Goal: Information Seeking & Learning: Find specific fact

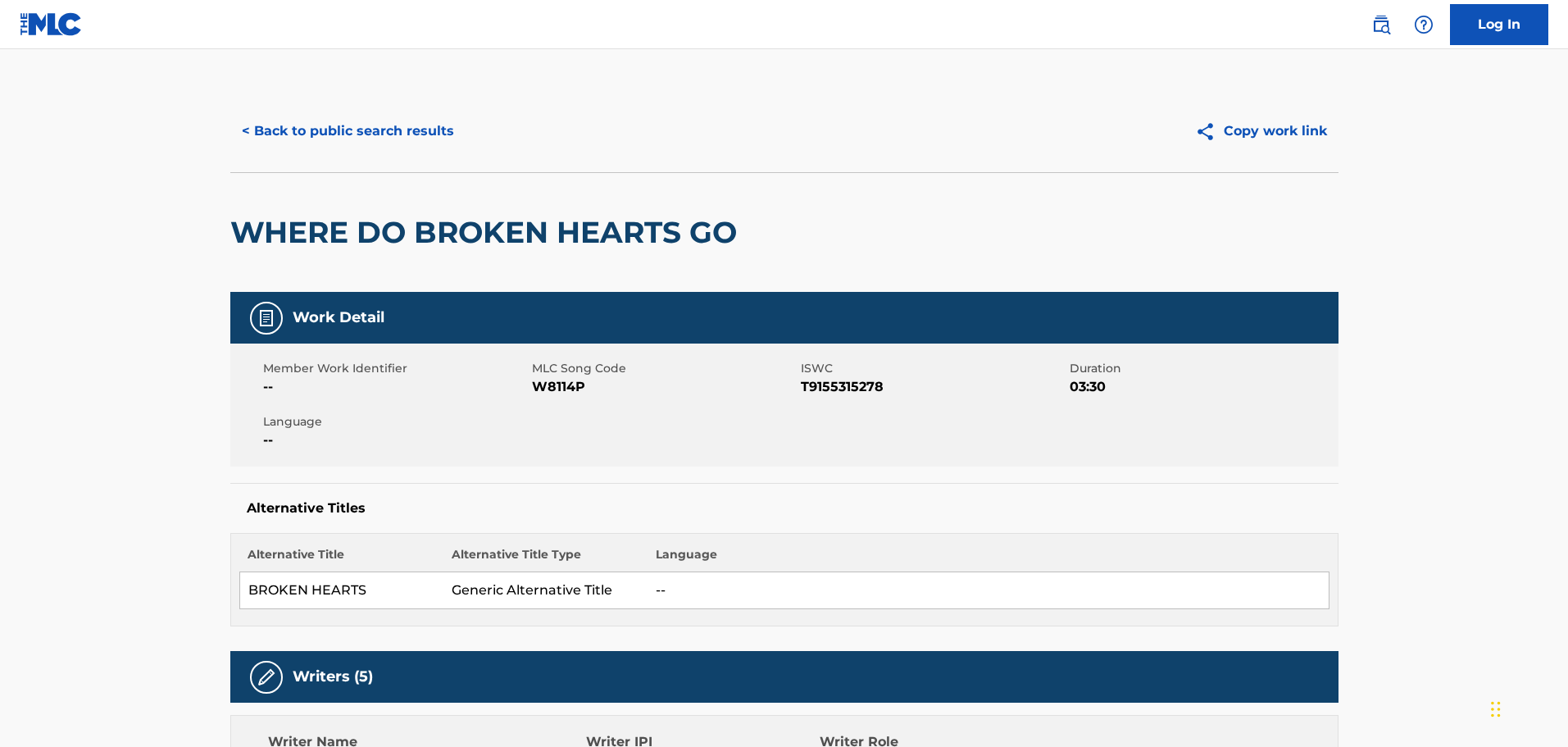
click at [390, 136] on button "< Back to public search results" at bounding box center [347, 130] width 235 height 41
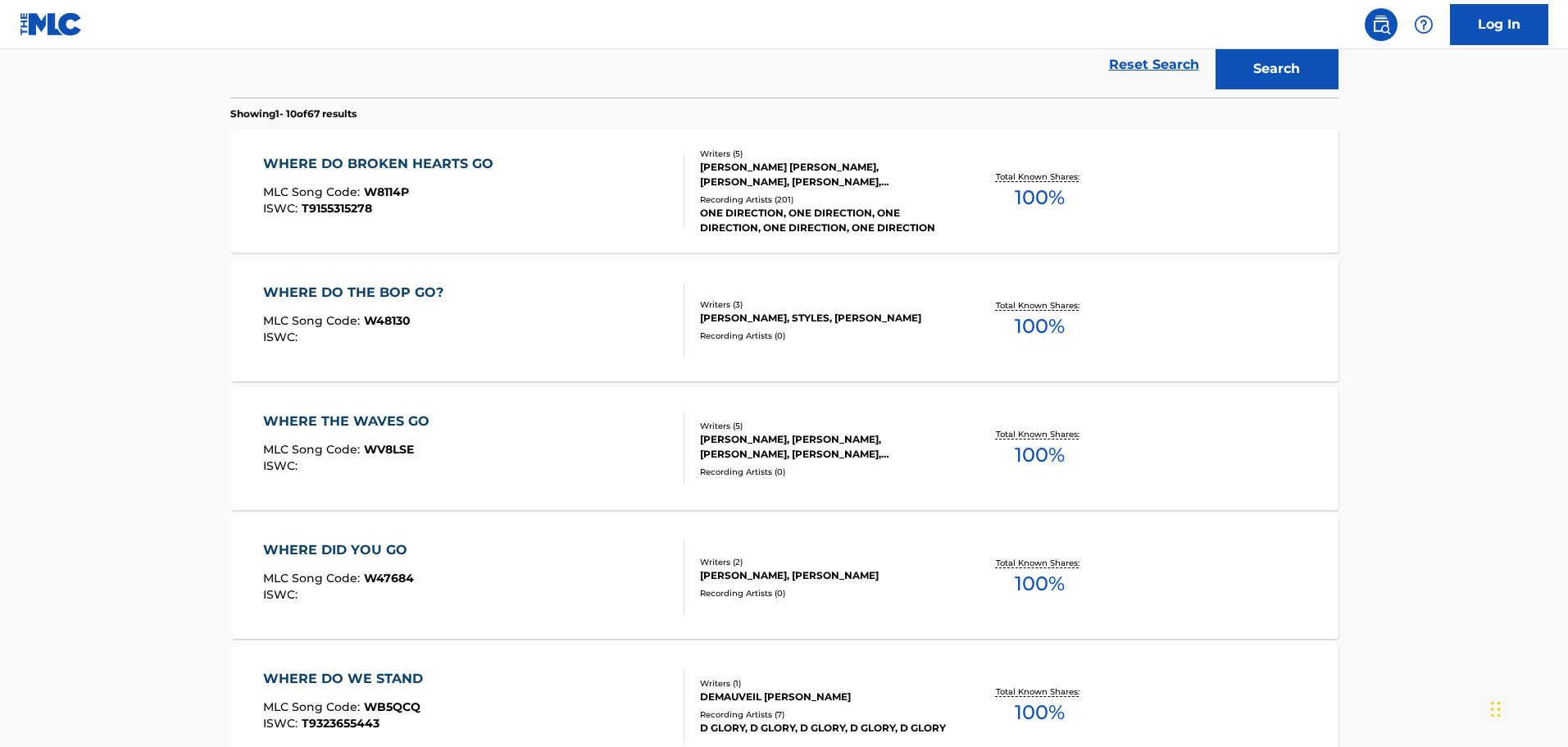
scroll to position [66, 0]
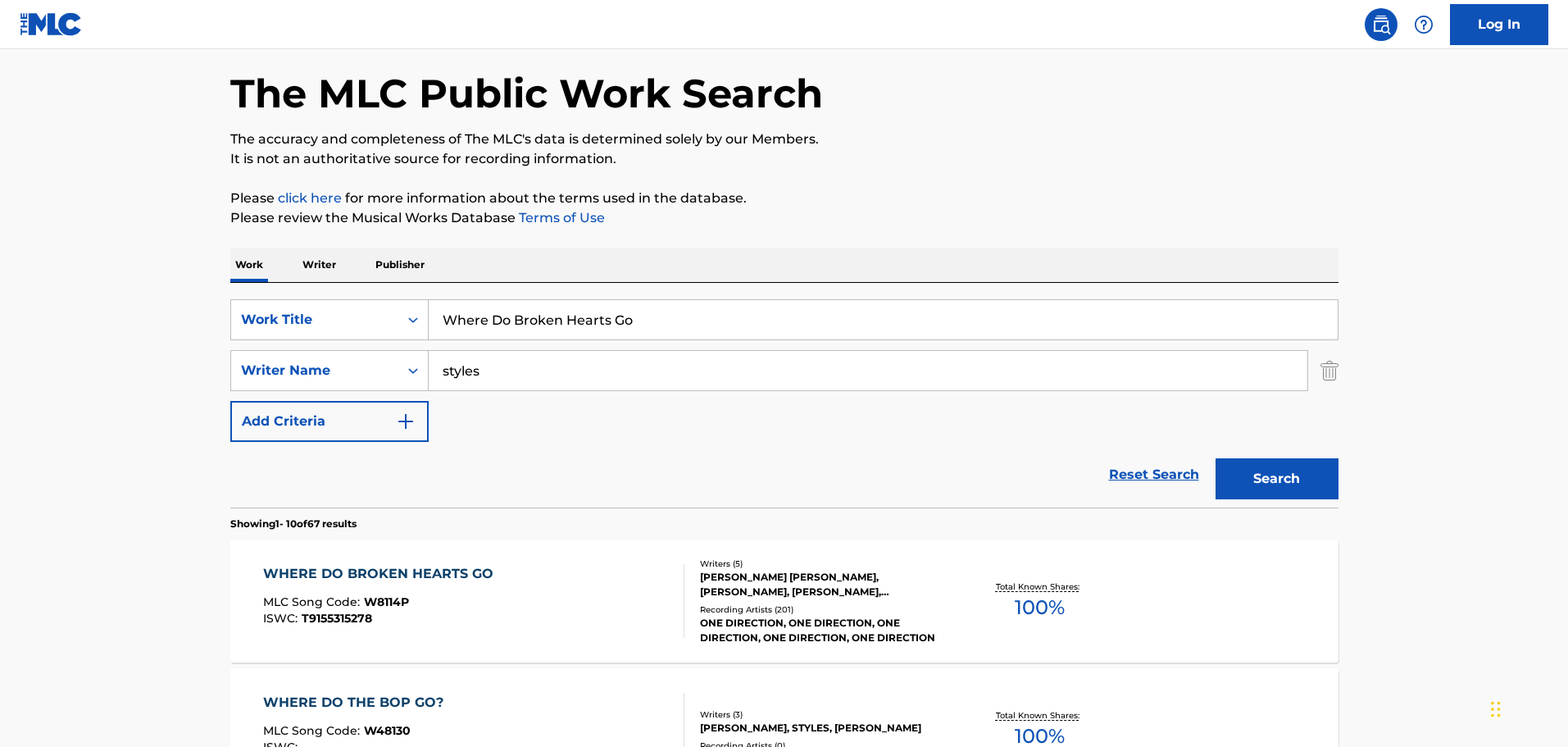
click at [484, 327] on input "Where Do Broken Hearts Go" at bounding box center [883, 319] width 909 height 39
click at [483, 326] on input "Where Do Broken Hearts Go" at bounding box center [883, 319] width 909 height 39
click at [480, 324] on input "Where Do Broken Hearts Go" at bounding box center [883, 319] width 909 height 39
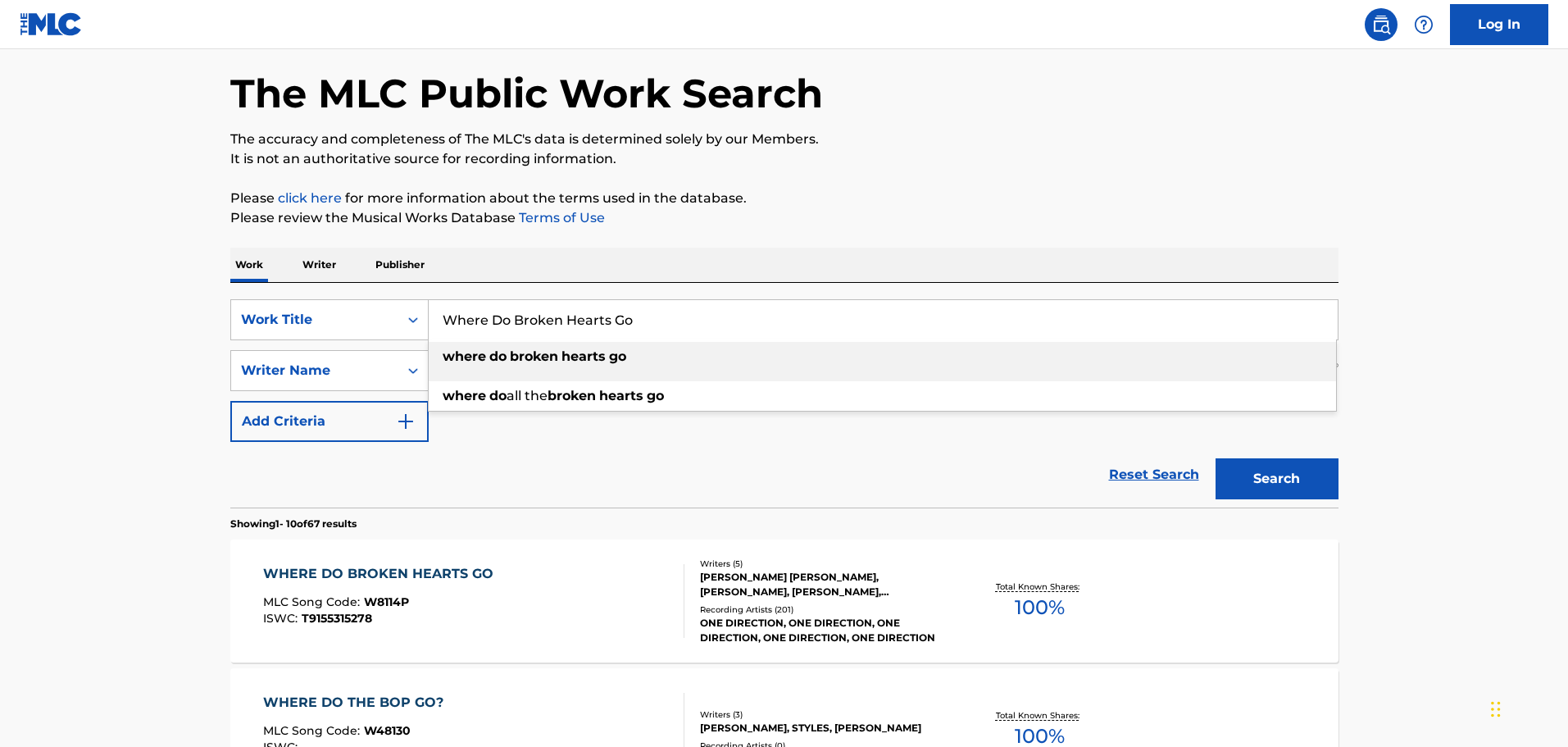
click at [479, 320] on input "Where Do Broken Hearts Go" at bounding box center [883, 319] width 909 height 39
drag, startPoint x: 656, startPoint y: 326, endPoint x: 435, endPoint y: 321, distance: 221.1
click at [435, 321] on input "Where Do Broken Hearts Go" at bounding box center [883, 319] width 909 height 39
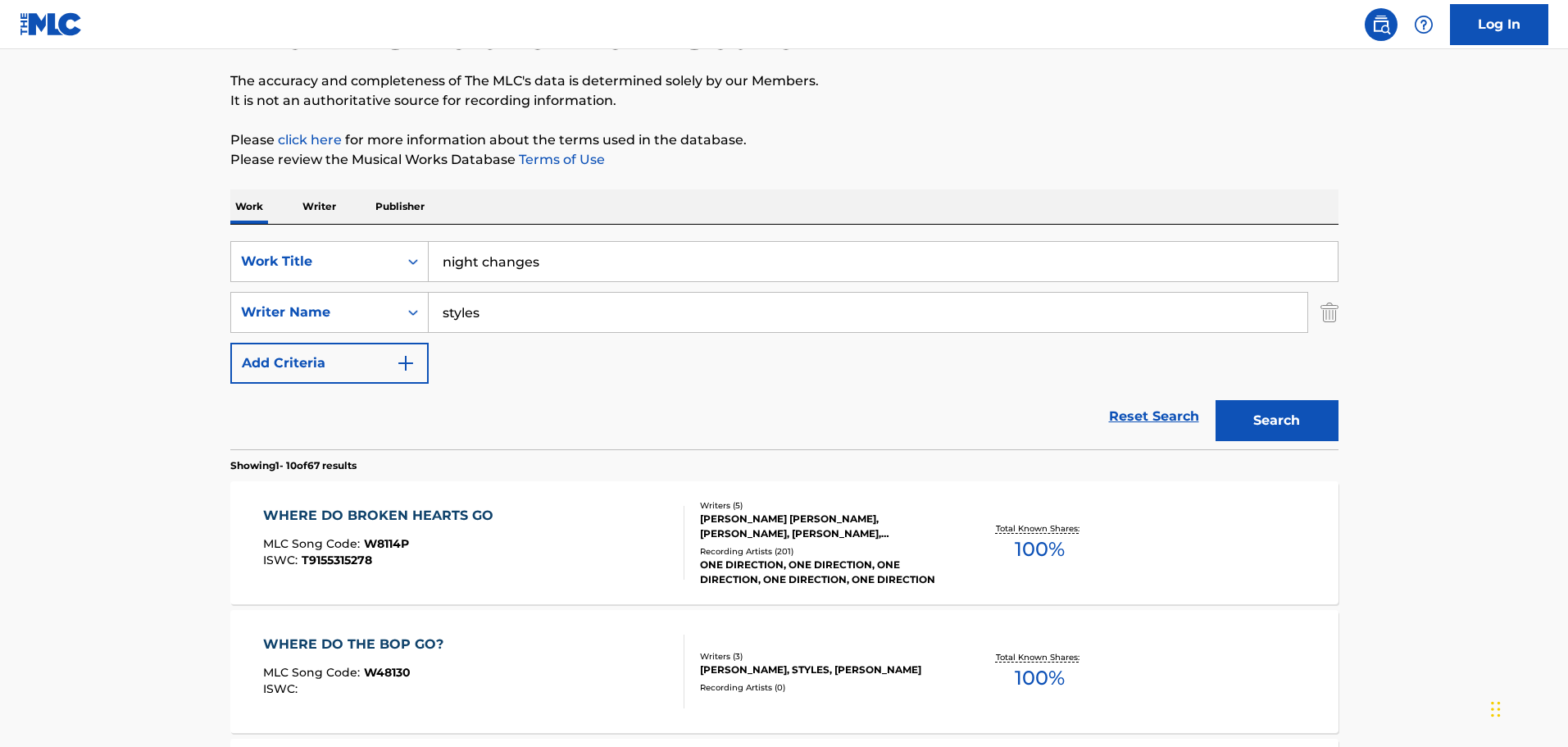
scroll to position [148, 0]
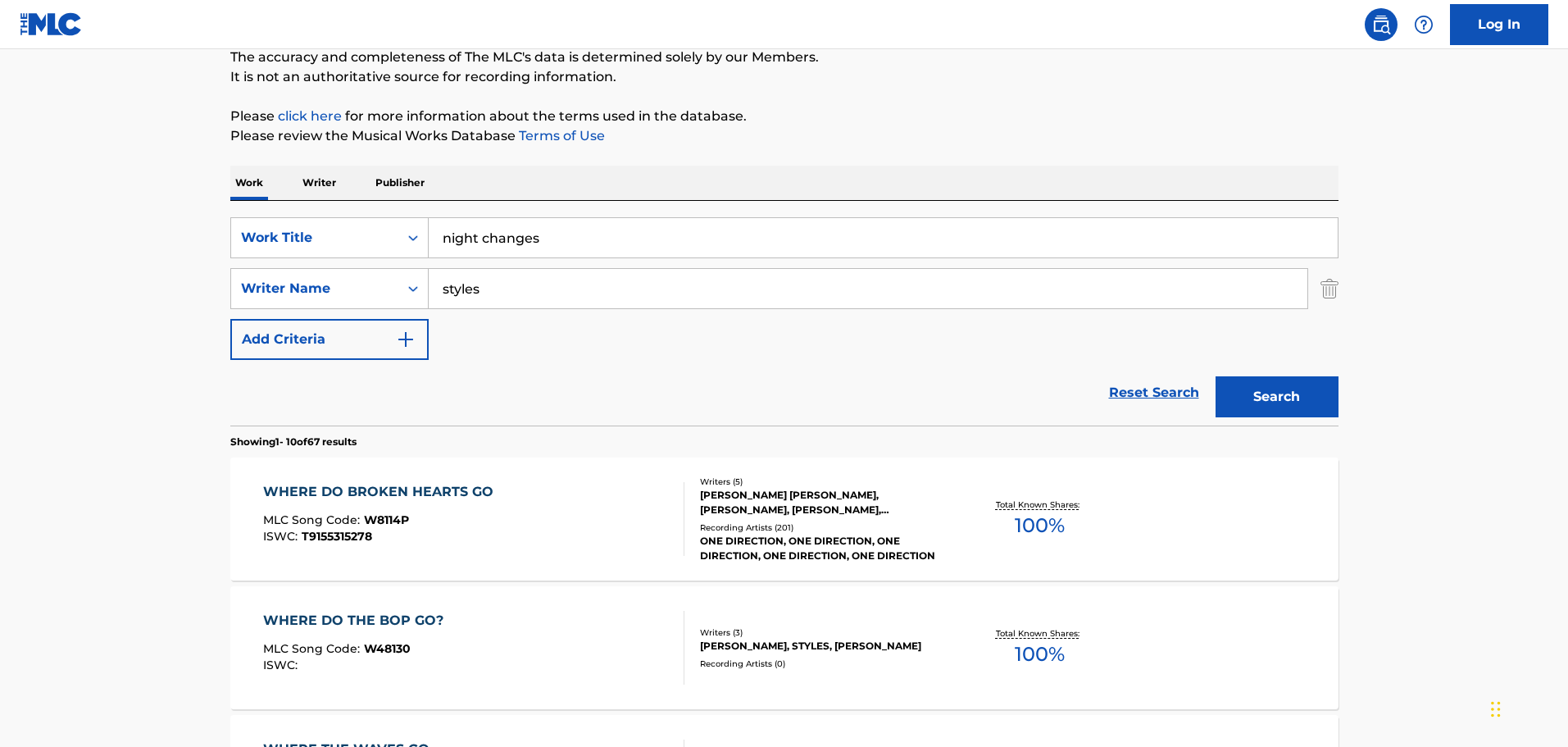
type input "night changes"
click at [1266, 405] on button "Search" at bounding box center [1277, 396] width 123 height 41
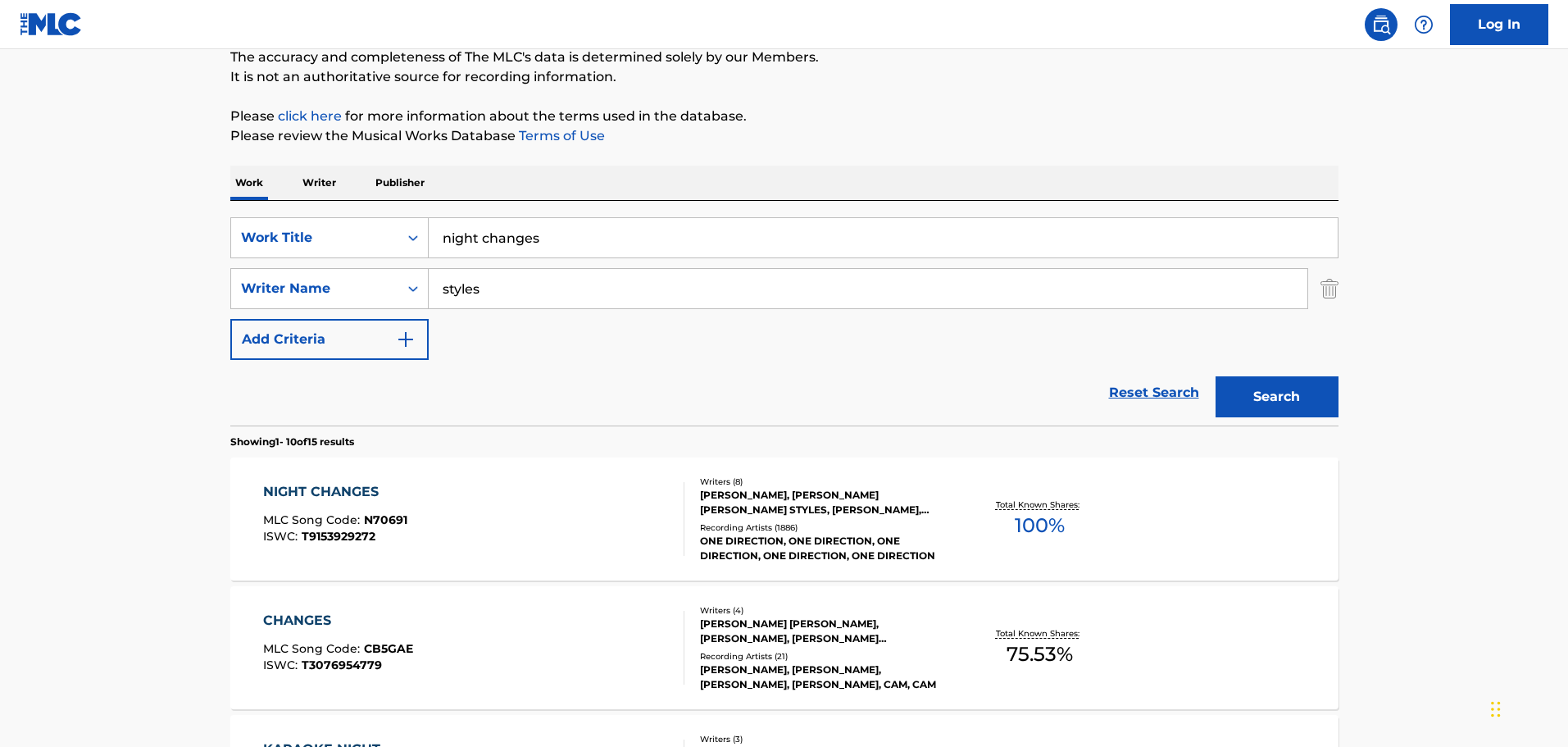
click at [809, 509] on div "[PERSON_NAME], [PERSON_NAME] [PERSON_NAME] STYLES, [PERSON_NAME], [PERSON_NAME]…" at bounding box center [823, 503] width 248 height 30
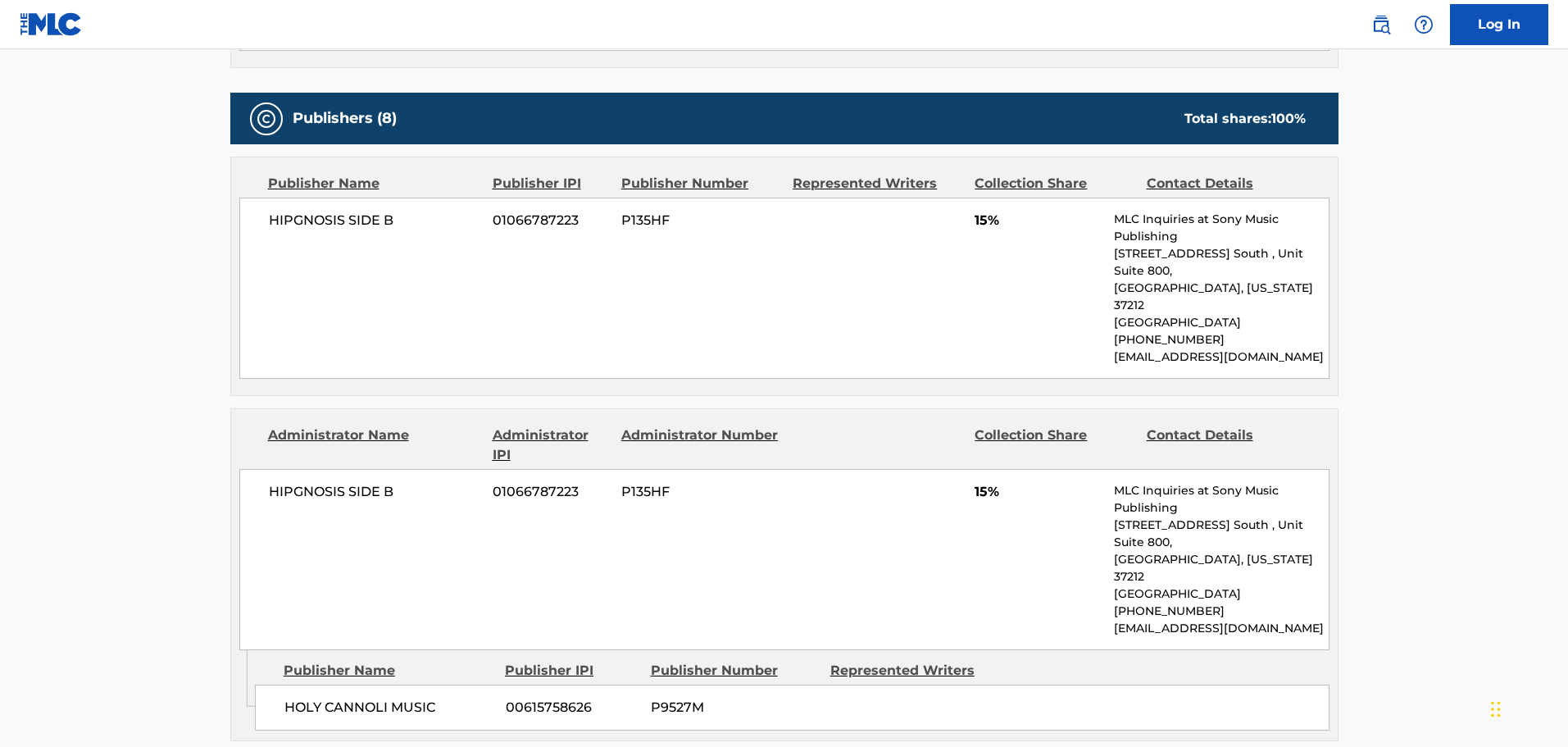
scroll to position [1148, 0]
